Goal: Transaction & Acquisition: Purchase product/service

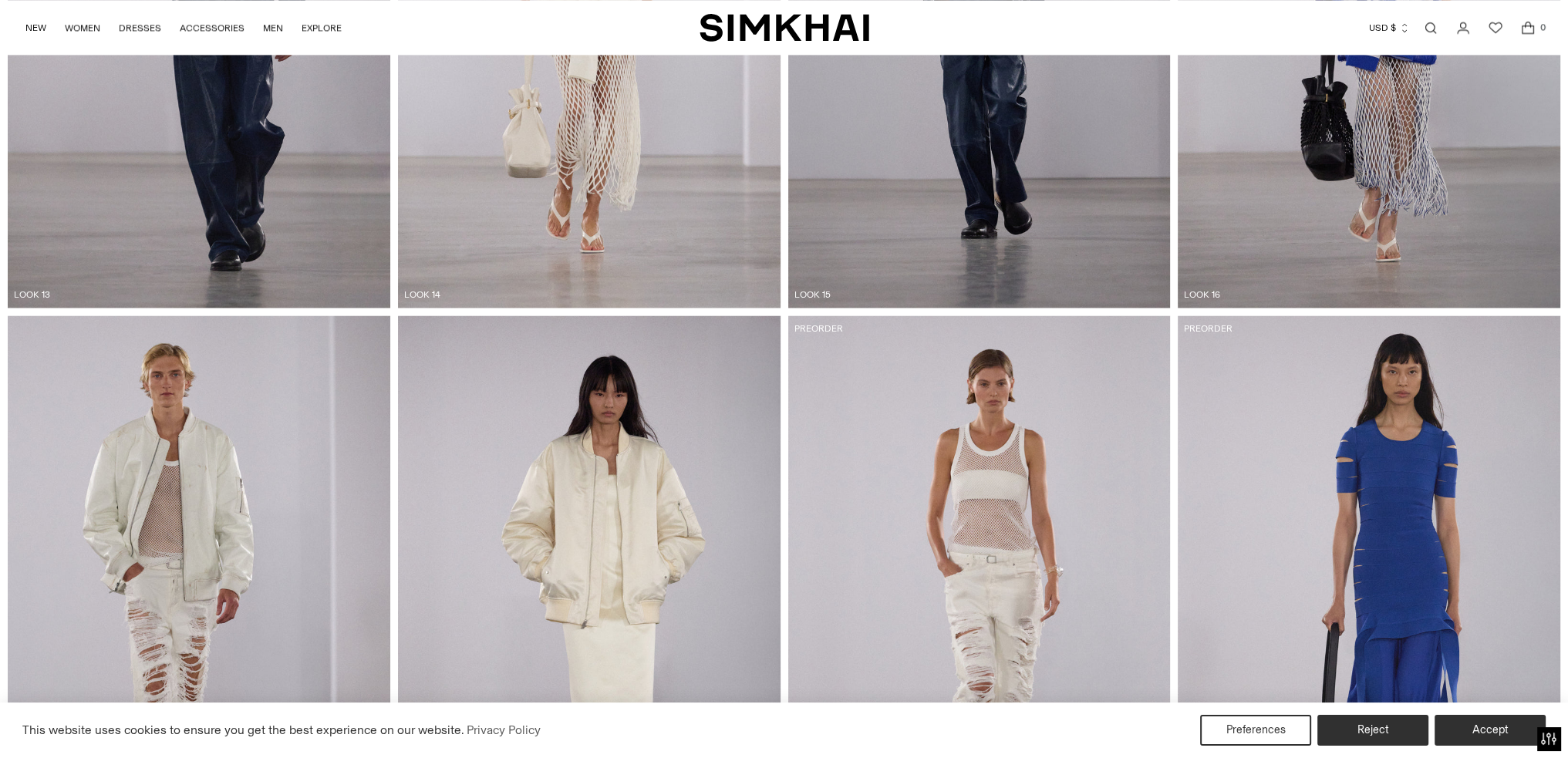
scroll to position [3059, 0]
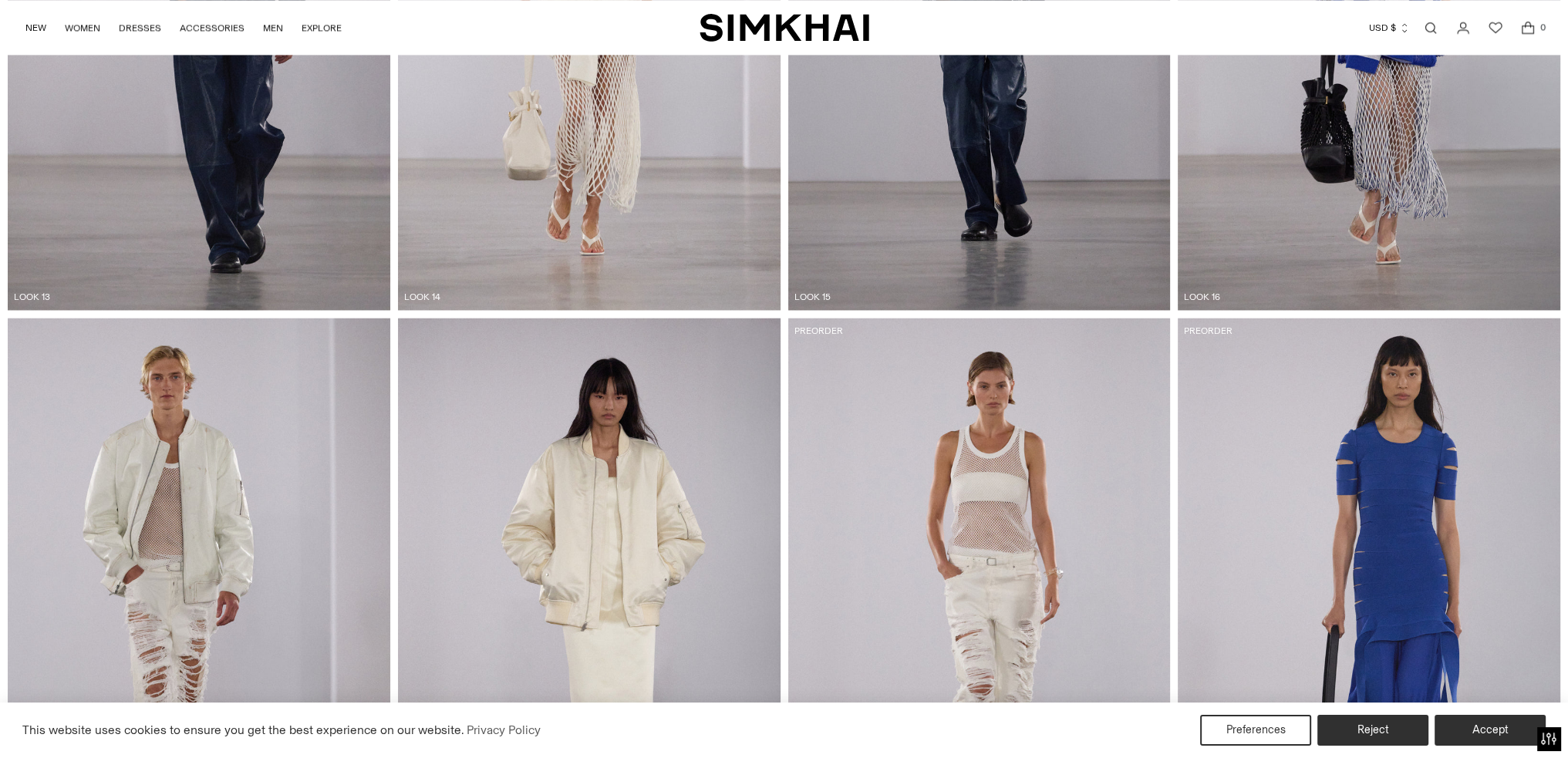
drag, startPoint x: 1274, startPoint y: 425, endPoint x: 576, endPoint y: 455, distance: 698.6
click at [270, 458] on img at bounding box center [199, 604] width 382 height 573
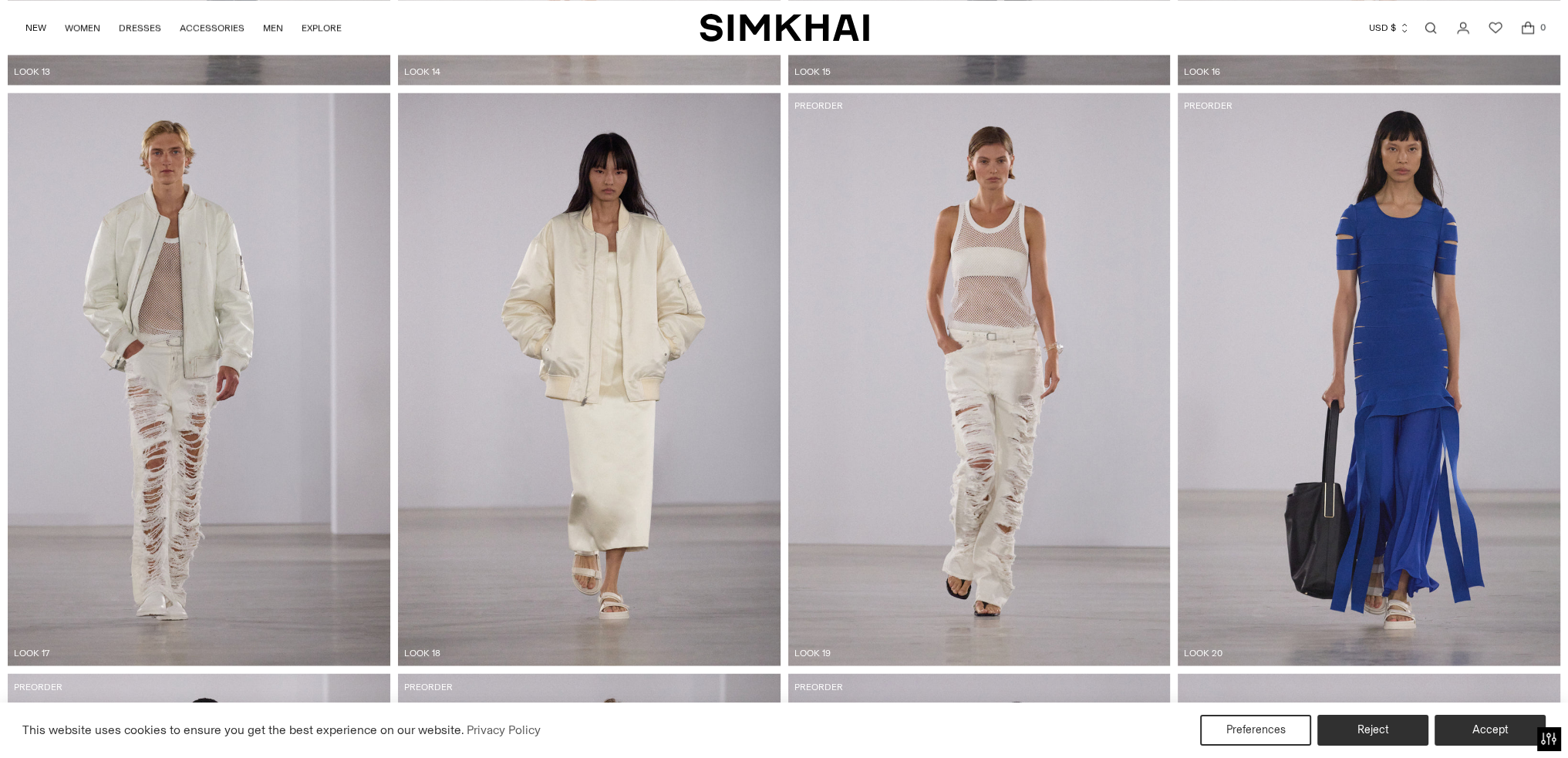
scroll to position [3367, 0]
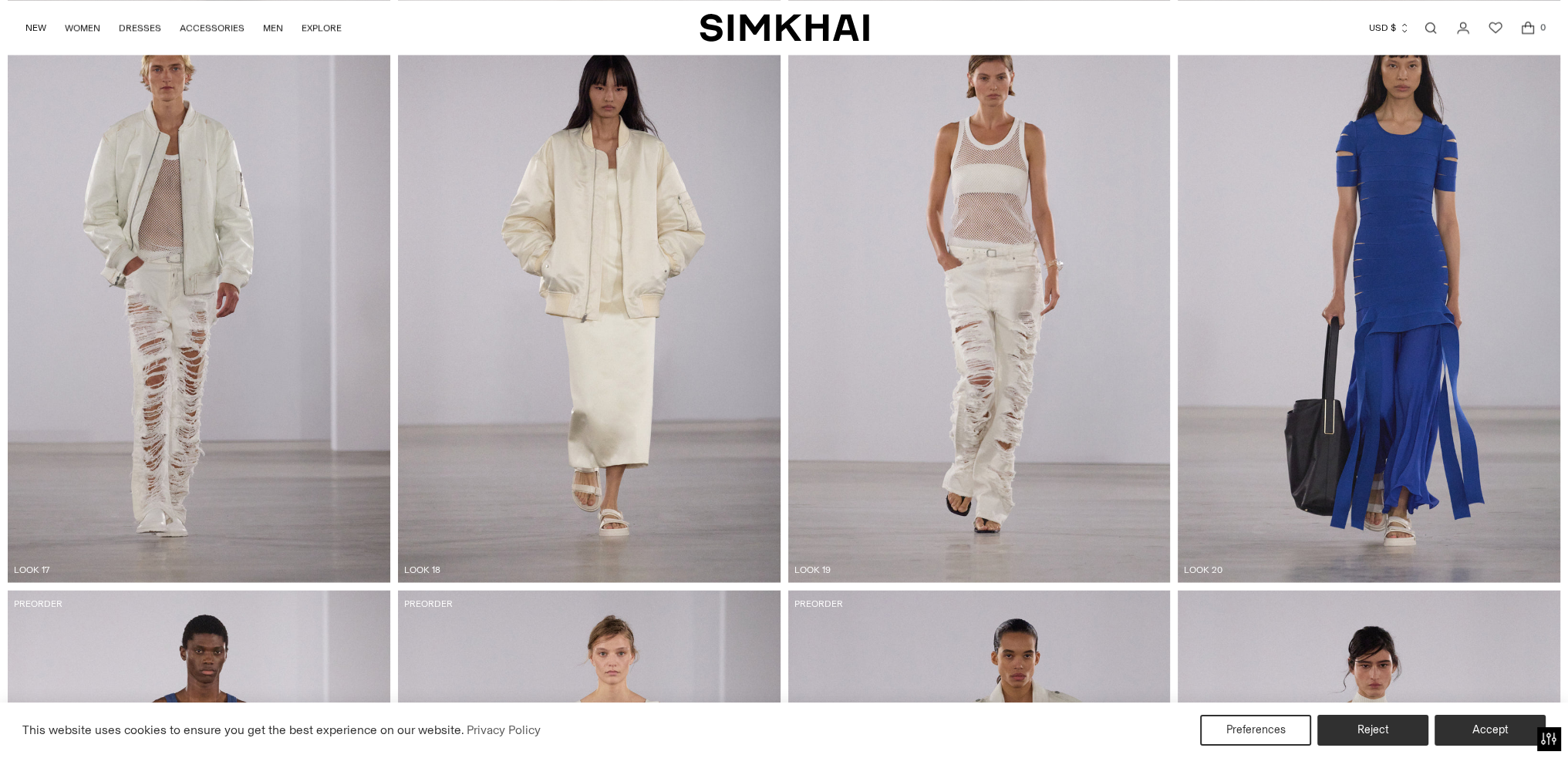
click at [23, 567] on div "LOOK 17" at bounding box center [205, 569] width 382 height 14
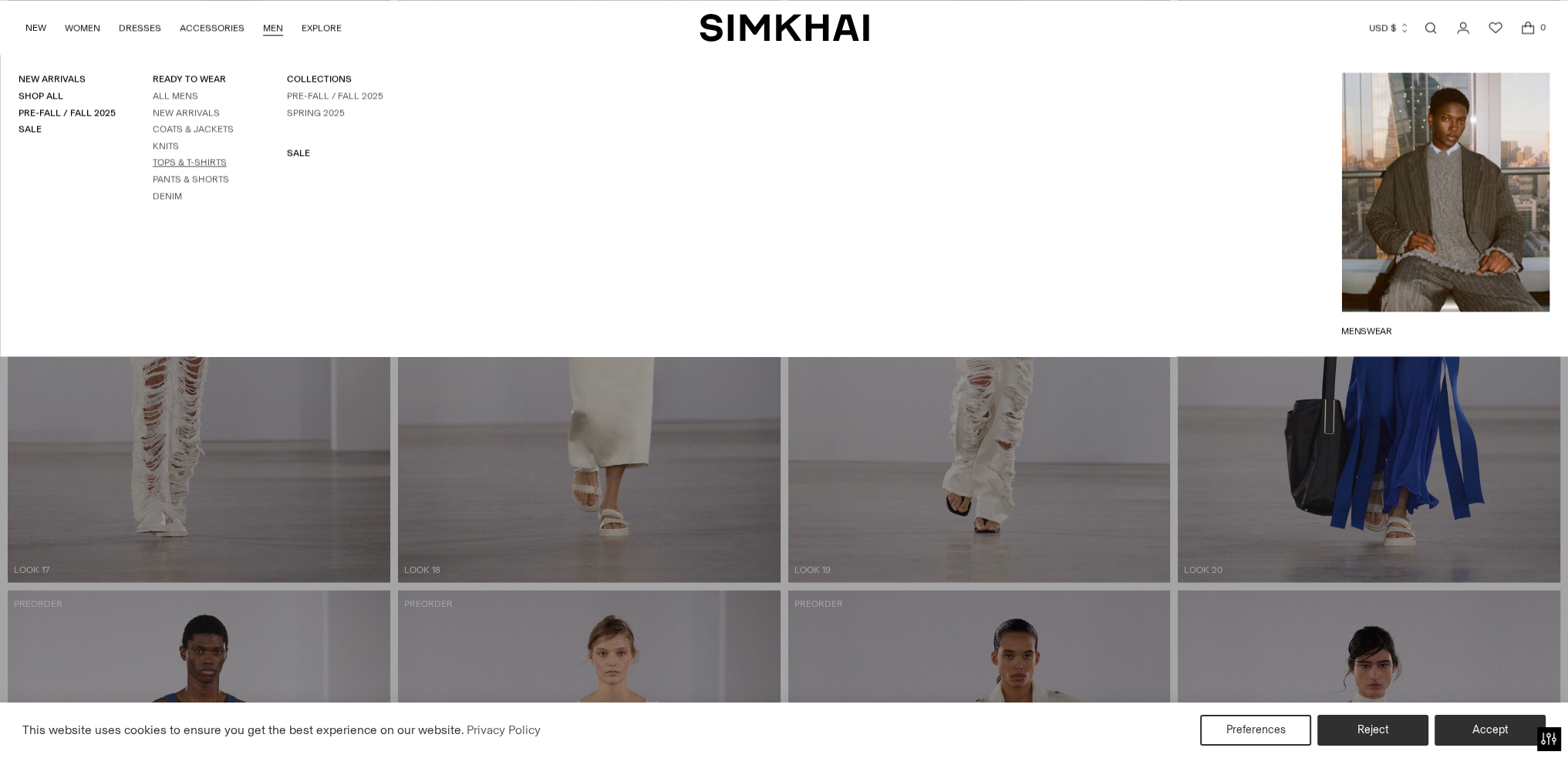
click at [176, 166] on link "Tops & T-Shirts" at bounding box center [190, 162] width 74 height 11
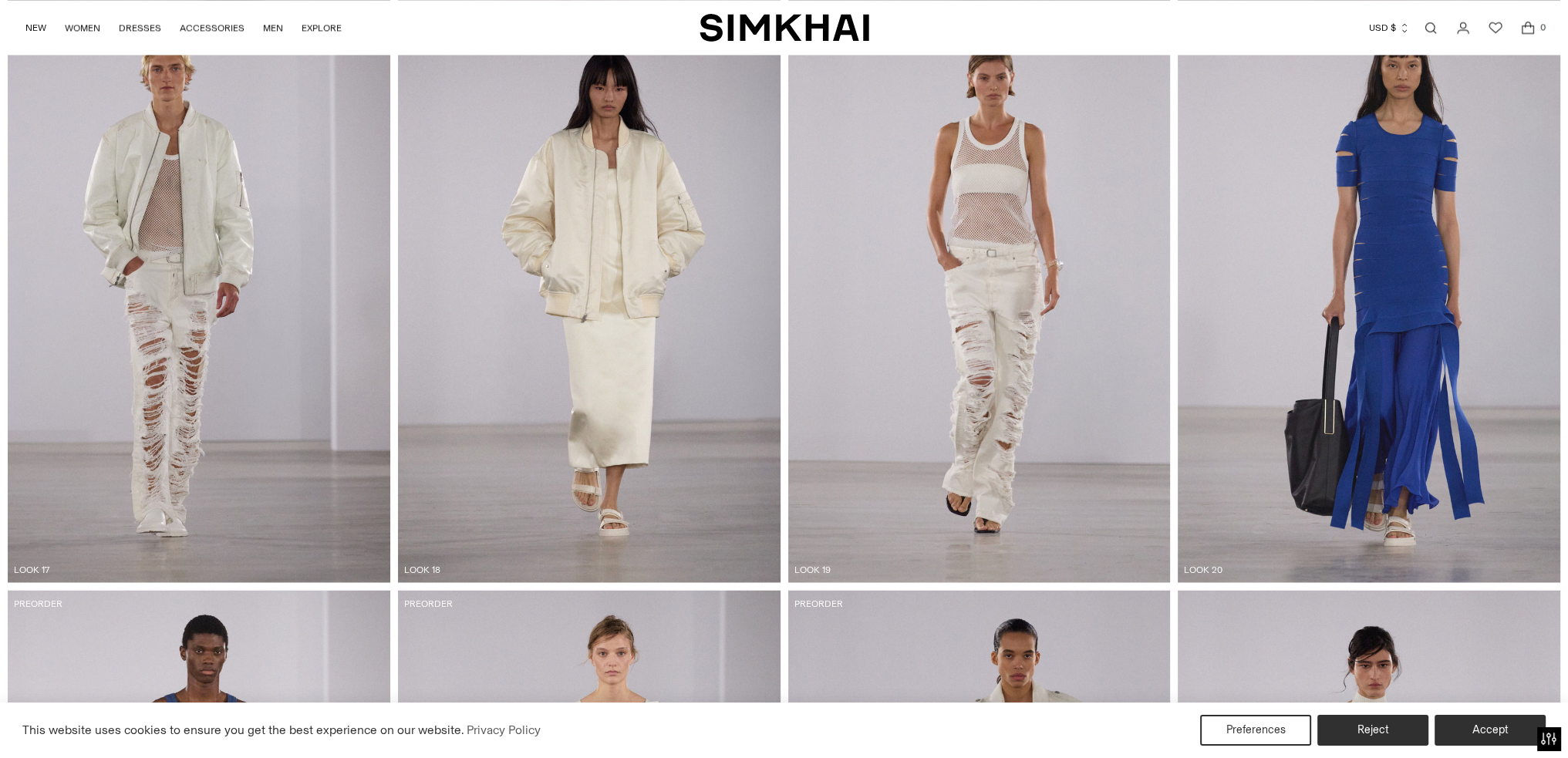
scroll to position [3348, 0]
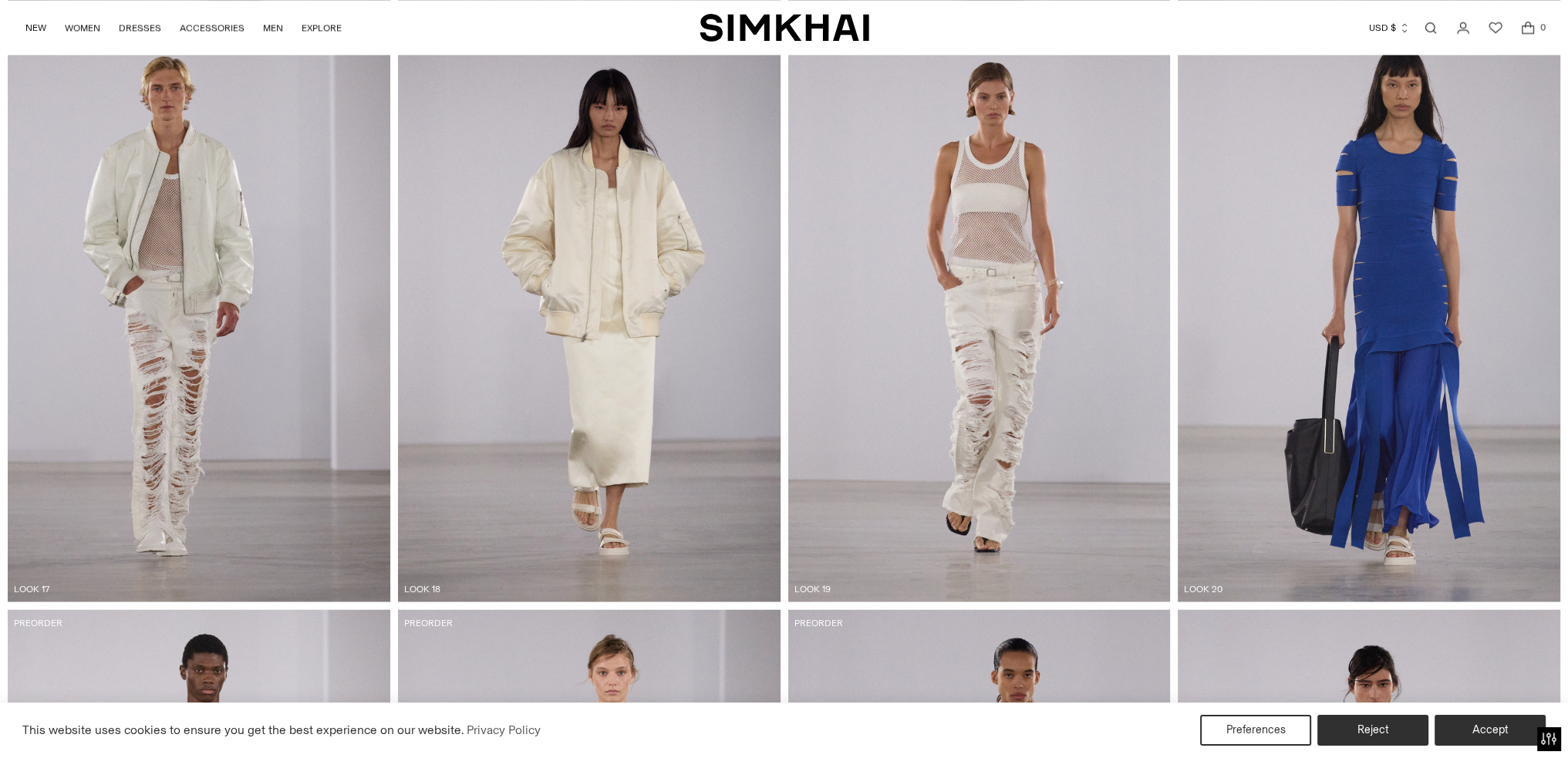
drag, startPoint x: 888, startPoint y: 458, endPoint x: 898, endPoint y: 463, distance: 11.2
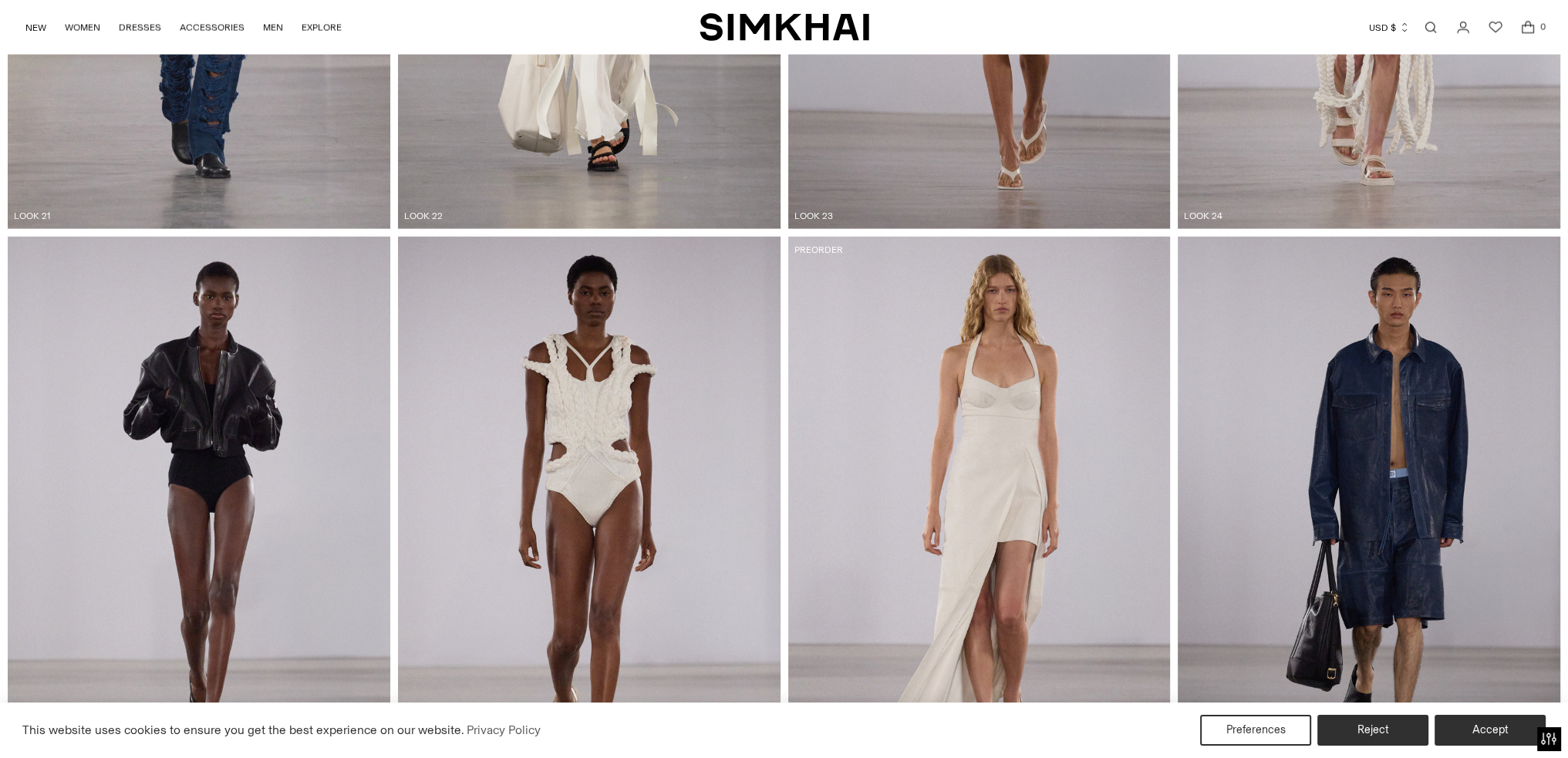
scroll to position [4330, 0]
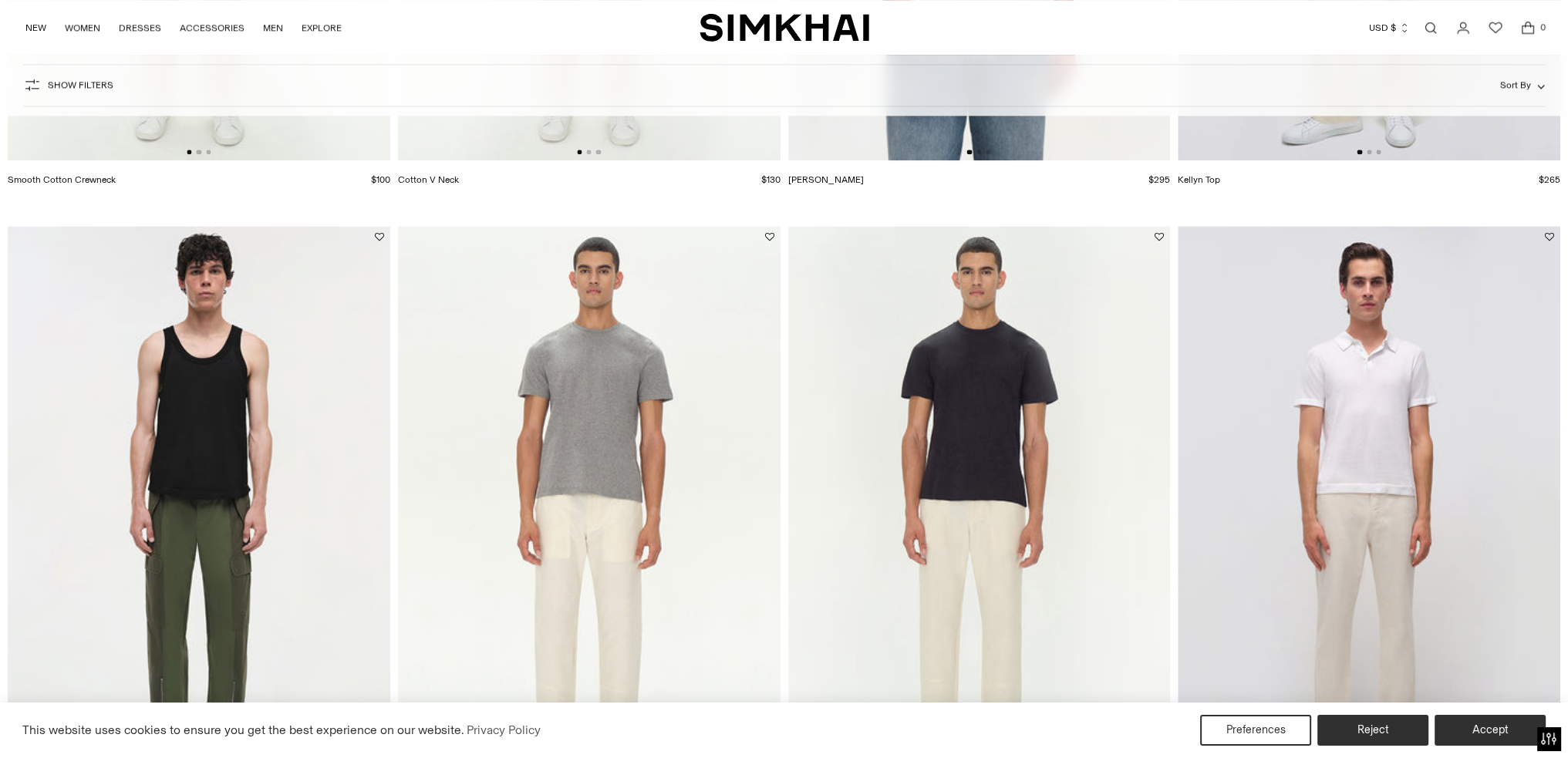
scroll to position [2852, 0]
